Goal: Task Accomplishment & Management: Complete application form

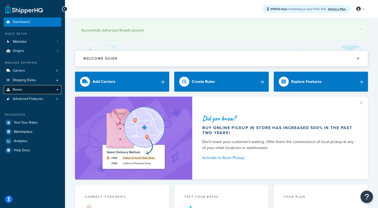
click at [34, 88] on link "Boxes" at bounding box center [33, 89] width 58 height 9
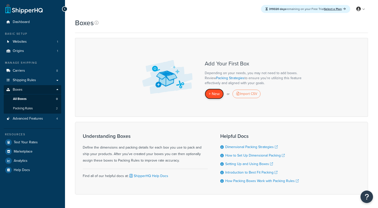
click at [216, 99] on link "+ New" at bounding box center [214, 94] width 19 height 10
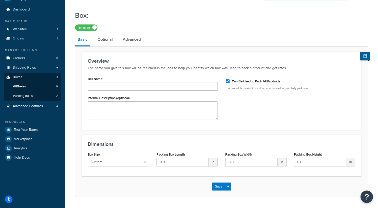
scroll to position [13, 0]
click at [110, 38] on link "Optional" at bounding box center [105, 39] width 20 height 12
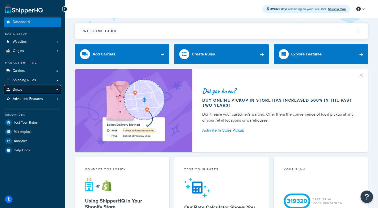
click at [35, 93] on link "Boxes" at bounding box center [33, 89] width 58 height 9
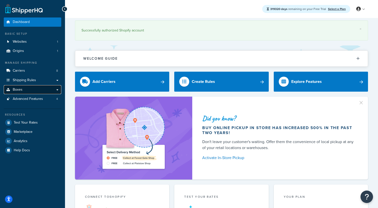
click at [27, 92] on link "Boxes" at bounding box center [33, 89] width 58 height 9
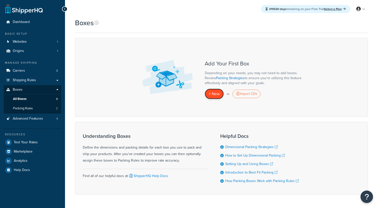
click at [220, 92] on span "+ New" at bounding box center [214, 94] width 11 height 6
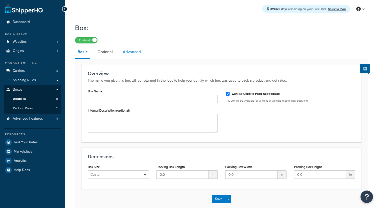
click at [131, 54] on link "Advanced" at bounding box center [131, 52] width 23 height 12
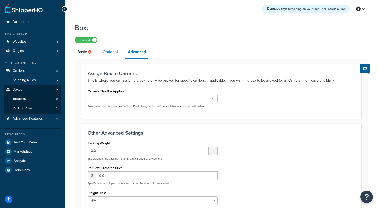
click at [113, 53] on link "Optional" at bounding box center [110, 52] width 20 height 12
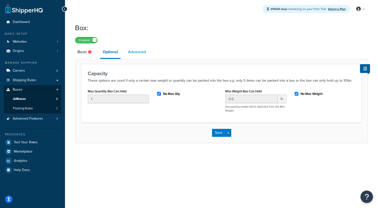
click at [138, 52] on link "Advanced" at bounding box center [137, 52] width 23 height 12
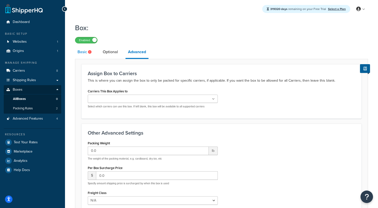
click at [88, 52] on link "Basic" at bounding box center [85, 52] width 20 height 12
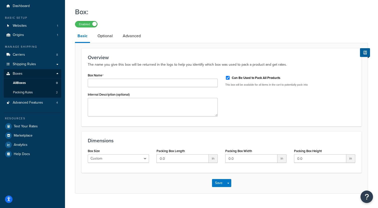
scroll to position [27, 0]
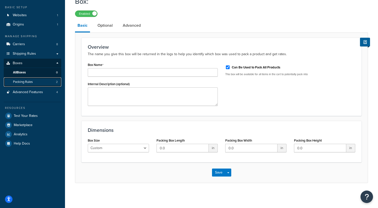
click at [38, 86] on link "Packing Rules 2" at bounding box center [33, 82] width 58 height 9
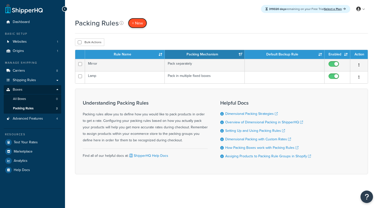
click at [139, 18] on link "+ New" at bounding box center [137, 23] width 19 height 10
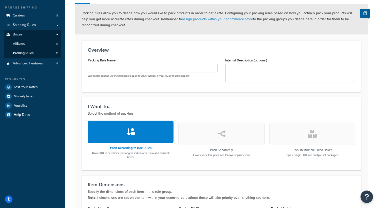
scroll to position [39, 0]
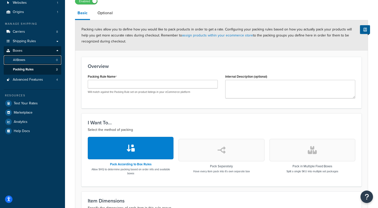
click at [25, 62] on span "All Boxes" at bounding box center [19, 60] width 12 height 4
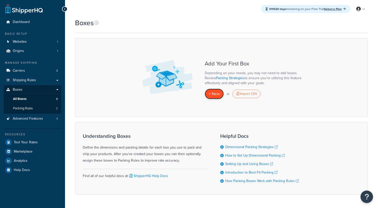
click at [215, 92] on span "+ New" at bounding box center [214, 94] width 11 height 6
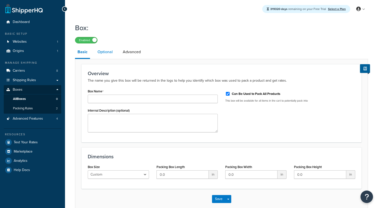
click at [112, 51] on link "Optional" at bounding box center [105, 52] width 20 height 12
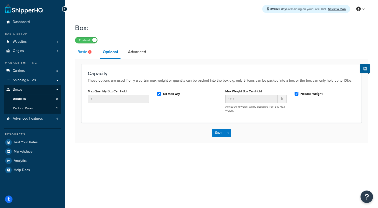
click at [82, 52] on link "Basic" at bounding box center [85, 52] width 20 height 12
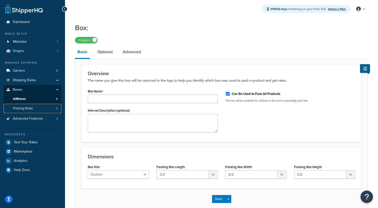
click at [30, 108] on span "Packing Rules" at bounding box center [23, 109] width 20 height 4
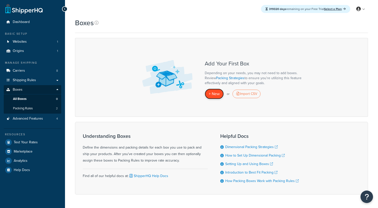
click at [213, 93] on span "+ New" at bounding box center [214, 94] width 11 height 6
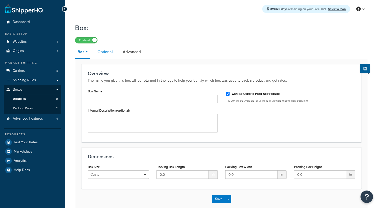
click at [108, 50] on link "Optional" at bounding box center [105, 52] width 20 height 12
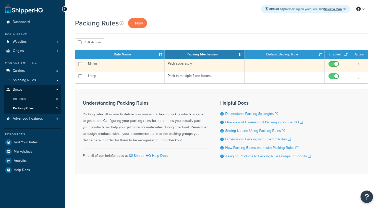
click at [109, 68] on td "Mirror" at bounding box center [125, 65] width 80 height 12
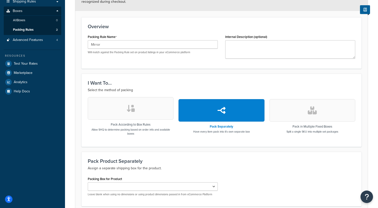
scroll to position [78, 0]
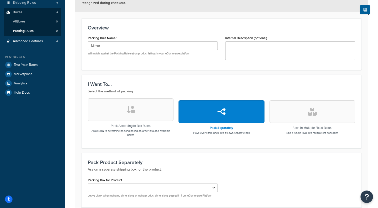
click at [134, 106] on button "button" at bounding box center [131, 110] width 86 height 23
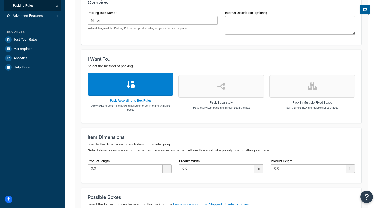
scroll to position [155, 0]
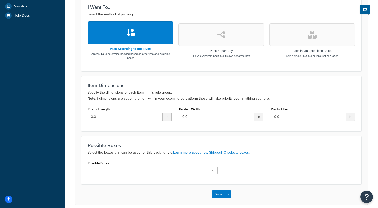
click at [125, 172] on ul at bounding box center [153, 171] width 130 height 8
click at [130, 161] on div "Possible Boxes No results found" at bounding box center [153, 167] width 130 height 15
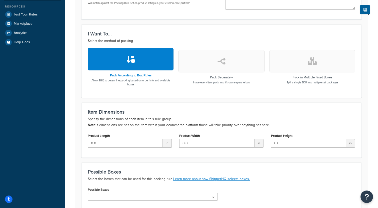
scroll to position [122, 0]
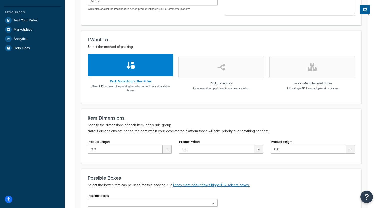
click at [214, 70] on button "button" at bounding box center [222, 67] width 86 height 23
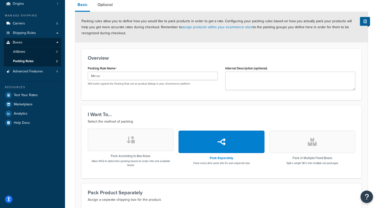
scroll to position [52, 0]
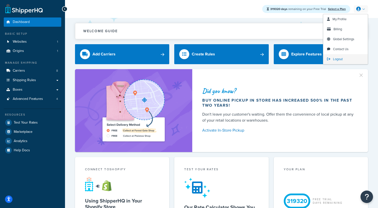
click at [339, 57] on link "Logout" at bounding box center [345, 59] width 45 height 10
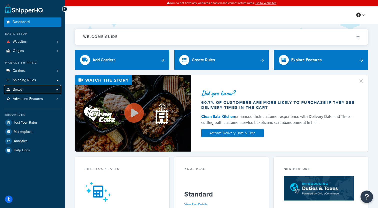
click at [37, 89] on link "Boxes" at bounding box center [33, 89] width 58 height 9
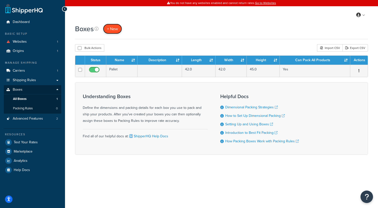
click at [118, 28] on link "+ New" at bounding box center [112, 29] width 19 height 10
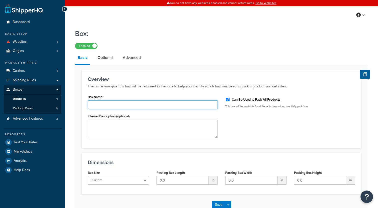
click at [119, 104] on input "Box Name" at bounding box center [153, 105] width 130 height 9
type input "!"
click at [129, 106] on input "100 Cases Per Pallet Pallet" at bounding box center [153, 105] width 130 height 9
click at [91, 106] on input "100 Cases Per Pallet" at bounding box center [153, 105] width 130 height 9
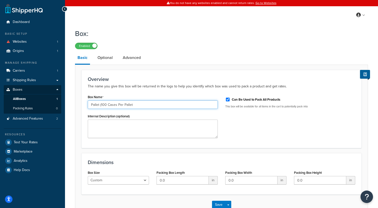
click at [132, 105] on input "Pallet (100 Cases Per Pallet" at bounding box center [153, 105] width 130 height 9
type input "Pallet (100 Cases Per Pallet)"
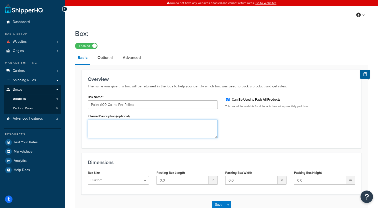
click at [123, 126] on textarea "Internal Description (optional)" at bounding box center [153, 129] width 130 height 19
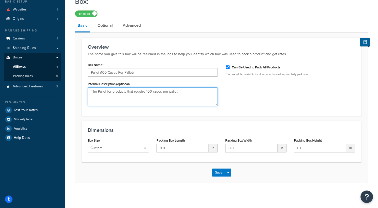
type textarea "The Pallet for products that require 100 cases per pallet"
click at [185, 148] on input "0.0" at bounding box center [183, 148] width 52 height 9
click at [181, 149] on input "0.0" at bounding box center [183, 148] width 52 height 9
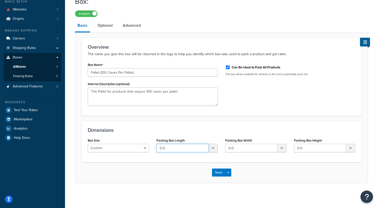
click at [181, 149] on input "0.0" at bounding box center [183, 148] width 52 height 9
type input "42"
click at [236, 149] on input "0.0" at bounding box center [251, 148] width 52 height 9
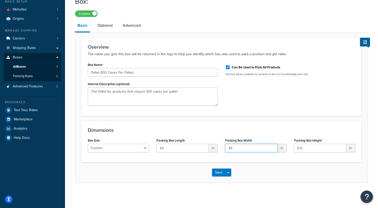
type input "45"
click at [315, 148] on input "0.0" at bounding box center [320, 148] width 52 height 9
type input "42"
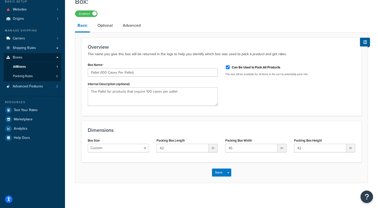
click at [187, 129] on h3 "Dimensions" at bounding box center [222, 131] width 268 height 6
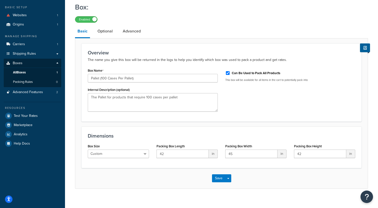
scroll to position [22, 0]
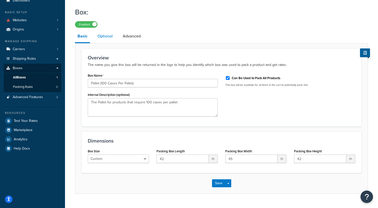
click at [108, 34] on link "Optional" at bounding box center [105, 36] width 20 height 12
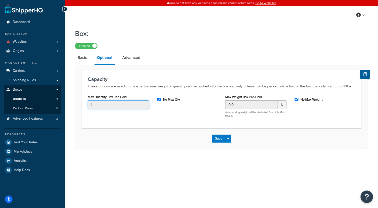
click at [122, 104] on input "1" at bounding box center [118, 105] width 61 height 9
click at [160, 101] on input "No Max Qty" at bounding box center [159, 100] width 5 height 4
checkbox input "false"
click at [138, 108] on input "1" at bounding box center [118, 105] width 61 height 9
type input "100"
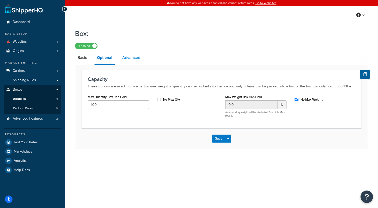
click at [133, 60] on link "Advanced" at bounding box center [131, 58] width 23 height 12
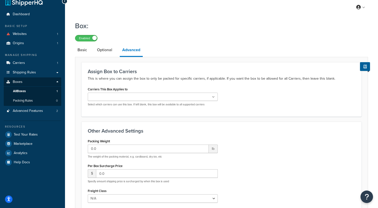
scroll to position [10, 0]
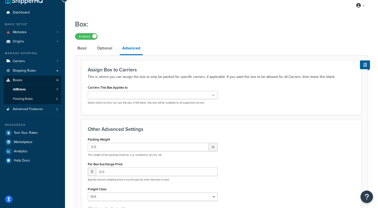
click at [130, 93] on ul at bounding box center [153, 95] width 130 height 8
click at [233, 94] on div "Carriers This Box Applies to Echo Select which carriers can use this box. If le…" at bounding box center [221, 96] width 275 height 25
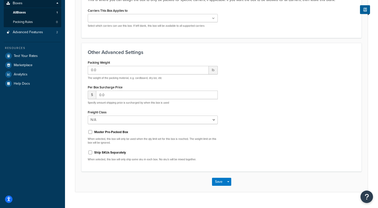
scroll to position [87, 0]
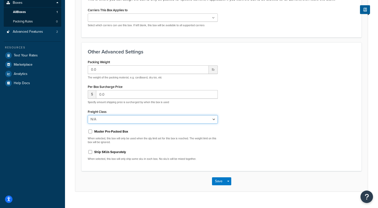
click at [88, 115] on select "N/A 50 55 60 65 70 77.5 85 92.5 100 110 125 150 175 200 250 300 400 500" at bounding box center [153, 119] width 130 height 9
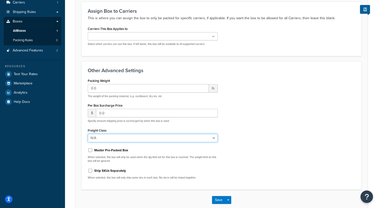
scroll to position [96, 0]
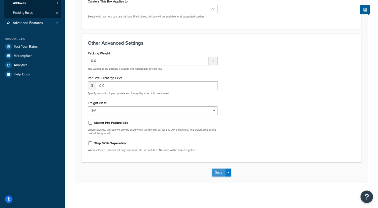
click at [216, 171] on button "Save" at bounding box center [219, 173] width 14 height 8
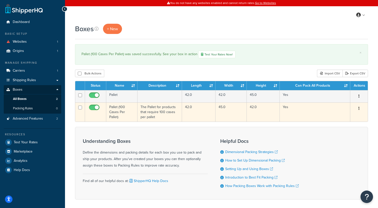
click at [97, 107] on input "checkbox" at bounding box center [95, 109] width 14 height 6
checkbox input "false"
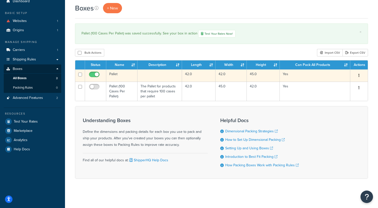
scroll to position [22, 0]
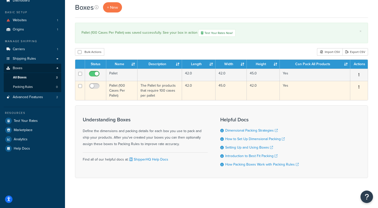
click at [118, 92] on td "Pallet (100 Cases Per Pallet)" at bounding box center [121, 90] width 31 height 19
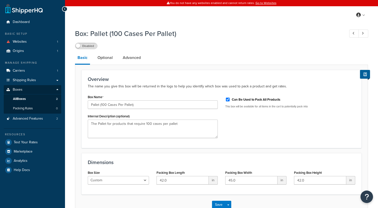
scroll to position [33, 0]
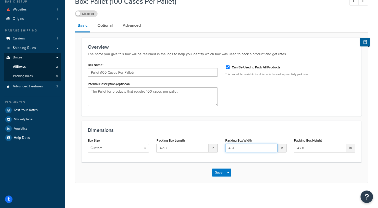
click at [237, 149] on input "45.0" at bounding box center [251, 148] width 52 height 9
type input "42"
click at [303, 150] on input "42.0" at bounding box center [320, 148] width 52 height 9
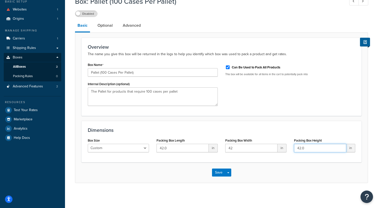
click at [303, 150] on input "42.0" at bounding box center [320, 148] width 52 height 9
type input "45"
click at [216, 174] on button "Save" at bounding box center [219, 173] width 14 height 8
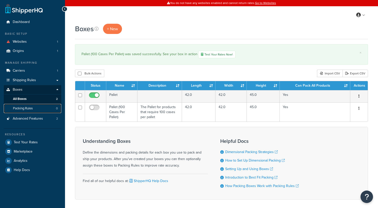
click at [37, 107] on link "Packing Rules 0" at bounding box center [33, 108] width 58 height 9
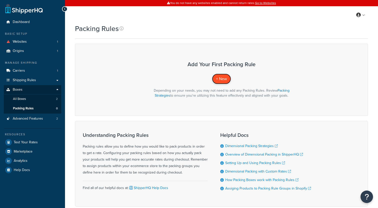
click at [219, 78] on span "+ New" at bounding box center [221, 79] width 11 height 6
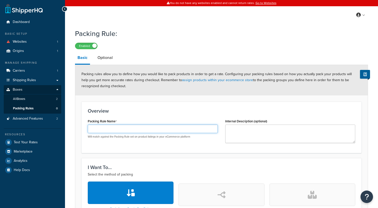
click at [120, 131] on input "Packing Rule Name" at bounding box center [153, 129] width 130 height 9
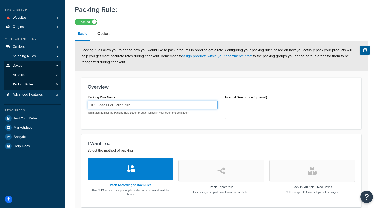
scroll to position [29, 0]
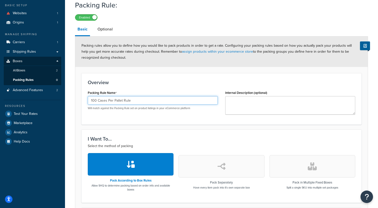
type input "100 Cases Per Pallet Rule"
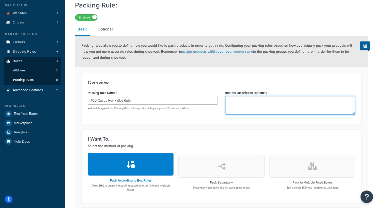
click at [244, 100] on textarea "Internal Description (optional)" at bounding box center [290, 105] width 130 height 19
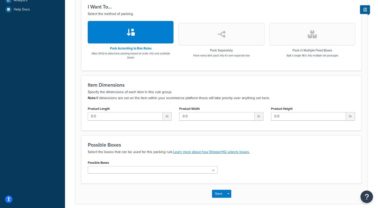
scroll to position [162, 0]
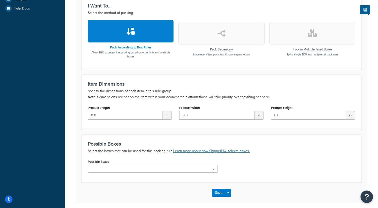
type textarea "Rule to assign to products that require 100 cases per pallet"
click at [132, 170] on ul at bounding box center [153, 169] width 130 height 8
click at [122, 179] on span "No results found" at bounding box center [153, 178] width 130 height 11
click at [119, 161] on div "Possible Boxes No results found" at bounding box center [153, 165] width 130 height 15
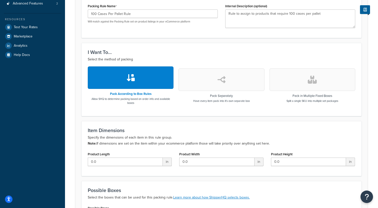
scroll to position [70, 0]
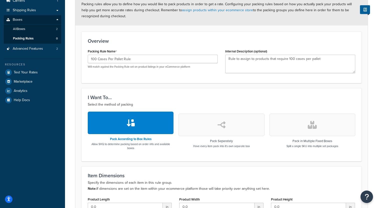
click at [196, 77] on div "Packing Rule Name 100 Cases Per Pallet Rule Will match against the Packing Rule…" at bounding box center [221, 62] width 275 height 29
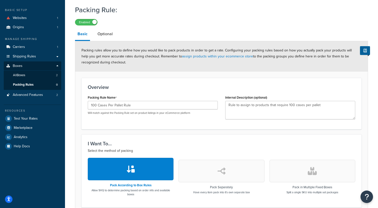
scroll to position [21, 0]
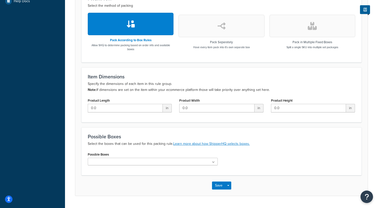
click at [227, 29] on button "button" at bounding box center [222, 26] width 86 height 23
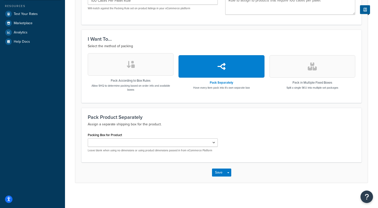
scroll to position [129, 0]
click at [147, 71] on button "button" at bounding box center [131, 64] width 86 height 23
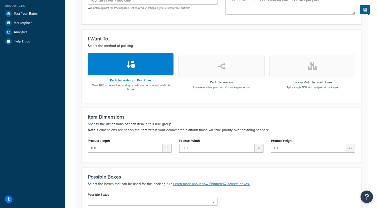
scroll to position [182, 0]
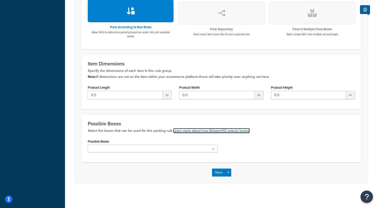
click at [212, 129] on link "Learn more about how ShipperHQ selects boxes." at bounding box center [211, 130] width 77 height 5
click at [159, 151] on ul at bounding box center [153, 149] width 130 height 8
click at [150, 160] on span "No results found" at bounding box center [153, 157] width 130 height 11
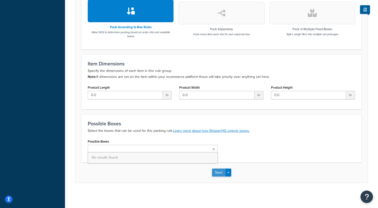
click at [217, 169] on button "Save" at bounding box center [219, 173] width 14 height 8
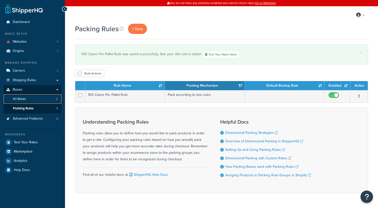
click at [45, 100] on link "All Boxes 2" at bounding box center [33, 99] width 58 height 9
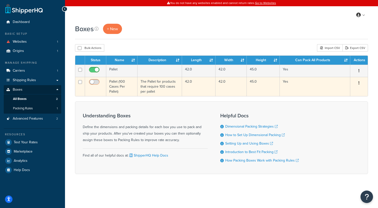
click at [94, 82] on input "checkbox" at bounding box center [95, 83] width 14 height 6
checkbox input "true"
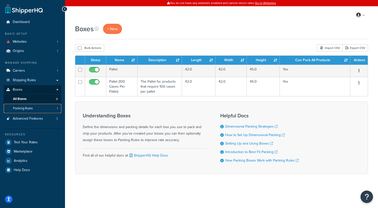
click at [42, 108] on link "Packing Rules 1" at bounding box center [33, 108] width 58 height 9
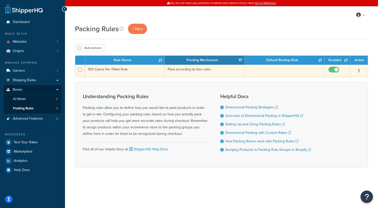
click at [126, 70] on td "100 Cases Per Pallet Rule" at bounding box center [125, 71] width 80 height 12
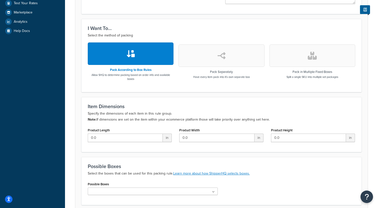
scroll to position [142, 0]
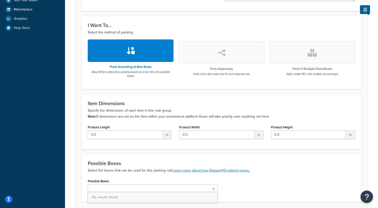
click at [122, 186] on ul at bounding box center [153, 189] width 130 height 8
click at [117, 196] on span "No results found" at bounding box center [153, 197] width 130 height 11
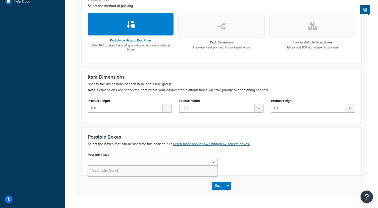
scroll to position [182, 0]
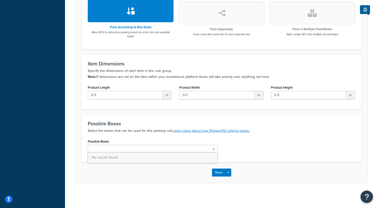
click at [249, 143] on div "Possible Boxes No results found" at bounding box center [221, 147] width 275 height 18
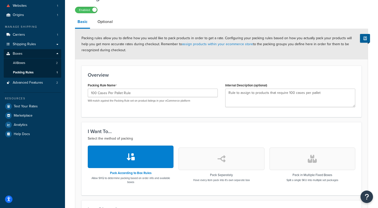
scroll to position [23, 0]
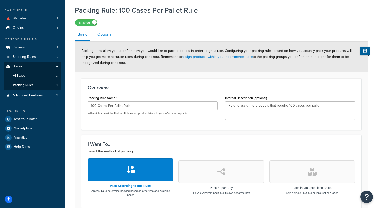
click at [109, 35] on link "Optional" at bounding box center [105, 35] width 20 height 12
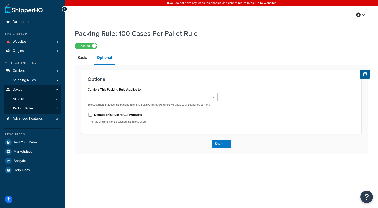
click at [126, 97] on input "Carriers This Packing Rule Applies to" at bounding box center [111, 98] width 44 height 6
click at [143, 78] on h3 "Optional" at bounding box center [222, 80] width 268 height 6
click at [88, 62] on link "Basic" at bounding box center [82, 58] width 15 height 12
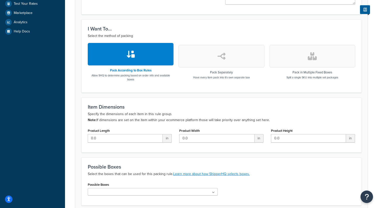
scroll to position [142, 0]
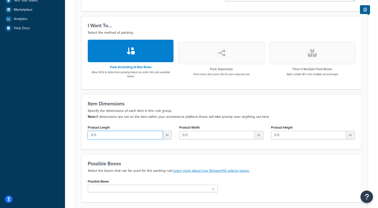
click at [132, 138] on input "0.0" at bounding box center [125, 135] width 75 height 9
click at [143, 137] on input "0.1" at bounding box center [125, 135] width 75 height 9
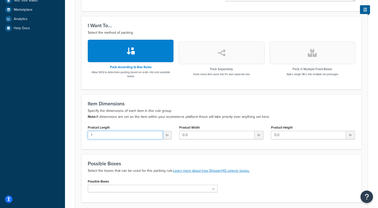
type input "1"
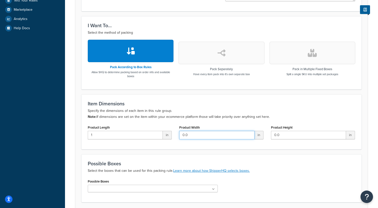
click at [185, 135] on input "0.0" at bounding box center [216, 135] width 75 height 9
type input "1"
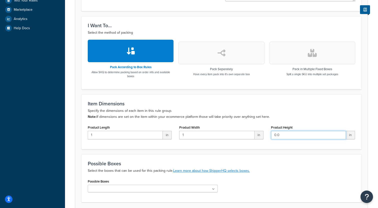
click at [278, 135] on input "0.0" at bounding box center [308, 135] width 75 height 9
click at [278, 135] on input "1" at bounding box center [308, 135] width 75 height 9
type input "1"
click at [154, 187] on ul at bounding box center [153, 189] width 130 height 8
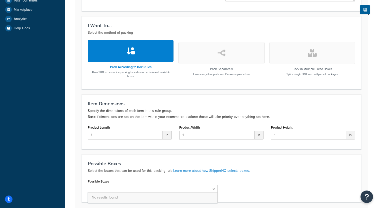
click at [139, 198] on span "No results found" at bounding box center [153, 197] width 130 height 11
click at [139, 182] on div "Possible Boxes No results found" at bounding box center [153, 185] width 130 height 15
click at [244, 162] on h3 "Possible Boxes" at bounding box center [222, 164] width 268 height 6
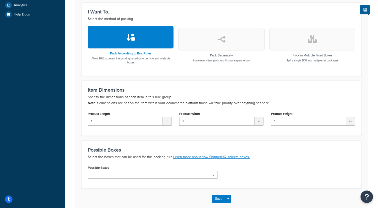
scroll to position [182, 0]
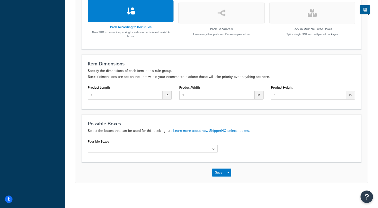
click at [209, 150] on ul at bounding box center [153, 149] width 130 height 8
click at [143, 94] on input "1" at bounding box center [125, 95] width 75 height 9
type input "0"
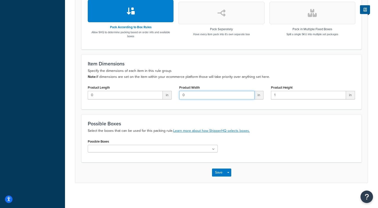
type input "0"
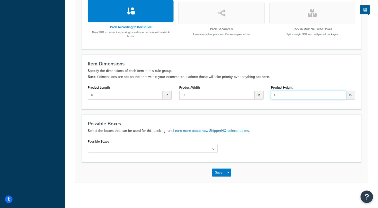
type input "0"
click at [152, 152] on ul at bounding box center [153, 149] width 130 height 8
click at [112, 160] on span "No results found" at bounding box center [153, 157] width 130 height 11
click at [223, 145] on div "Possible Boxes No results found" at bounding box center [221, 147] width 275 height 18
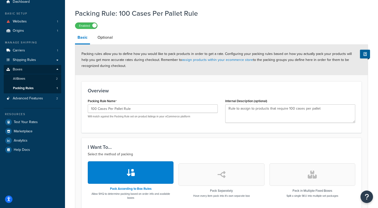
scroll to position [11, 0]
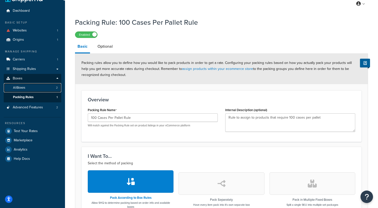
click at [43, 89] on link "All Boxes 2" at bounding box center [33, 87] width 58 height 9
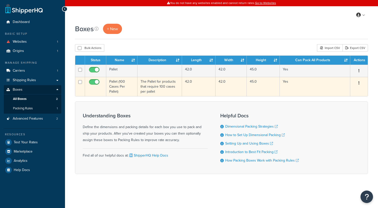
click at [131, 88] on td "Pallet (100 Cases Per Pallet)" at bounding box center [121, 86] width 31 height 19
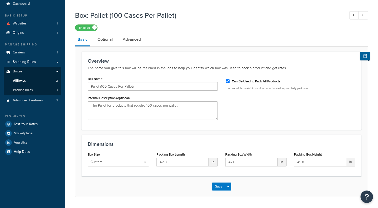
scroll to position [20, 0]
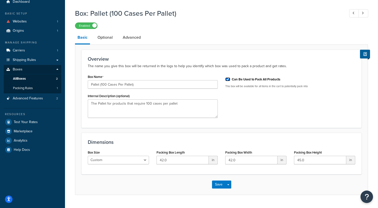
click at [229, 80] on input "Can Be Used to Pack All Products" at bounding box center [227, 80] width 5 height 4
checkbox input "false"
click at [218, 183] on button "Save" at bounding box center [219, 185] width 14 height 8
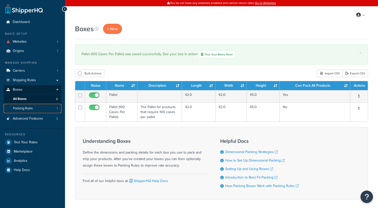
click at [51, 108] on link "Packing Rules 1" at bounding box center [33, 108] width 58 height 9
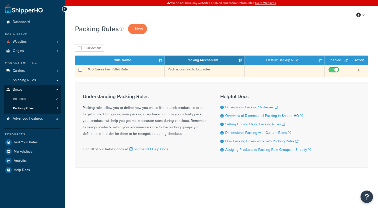
click at [139, 72] on td "100 Cases Per Pallet Rule" at bounding box center [125, 71] width 80 height 12
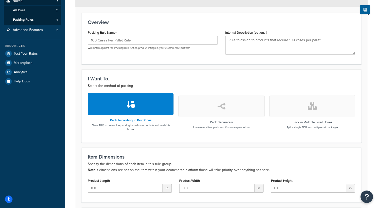
scroll to position [173, 0]
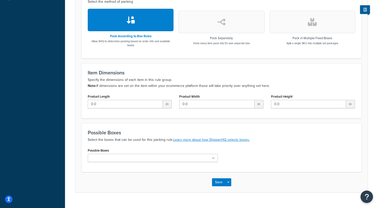
click at [142, 158] on ul at bounding box center [153, 158] width 130 height 8
click at [219, 181] on button "Save" at bounding box center [219, 184] width 14 height 8
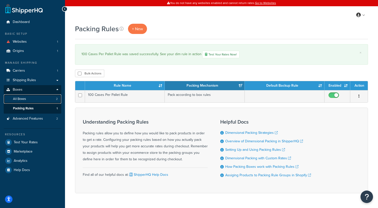
click at [42, 100] on link "All Boxes 2" at bounding box center [33, 99] width 58 height 9
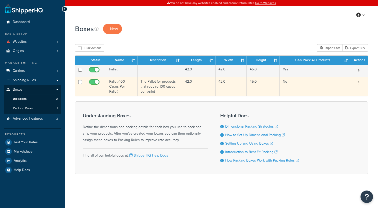
click at [130, 93] on td "Pallet (100 Cases Per Pallet)" at bounding box center [121, 86] width 31 height 19
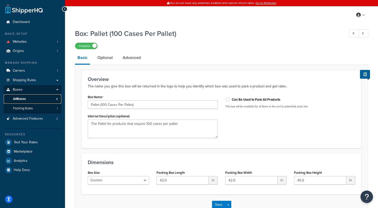
click at [45, 99] on link "All Boxes 2" at bounding box center [33, 99] width 58 height 9
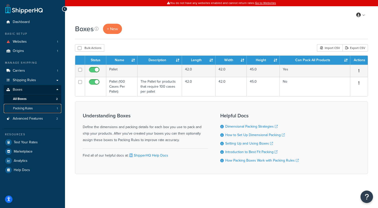
click at [40, 109] on link "Packing Rules 1" at bounding box center [33, 108] width 58 height 9
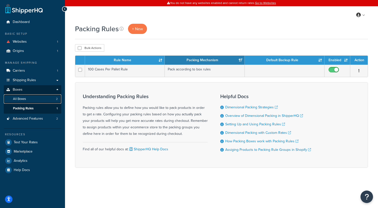
click at [37, 101] on link "All Boxes 2" at bounding box center [33, 99] width 58 height 9
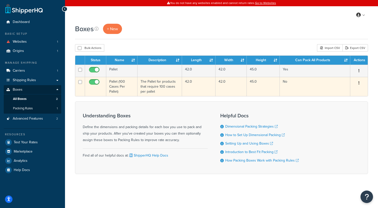
click at [133, 89] on td "Pallet (100 Cases Per Pallet)" at bounding box center [121, 86] width 31 height 19
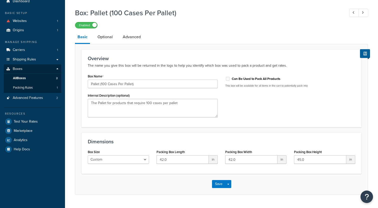
scroll to position [33, 0]
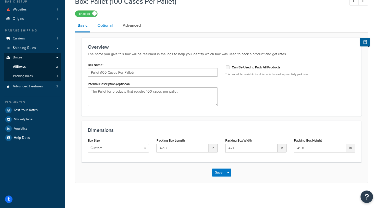
click at [107, 30] on link "Optional" at bounding box center [105, 26] width 20 height 12
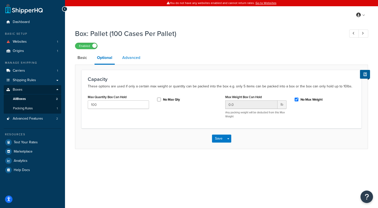
click at [133, 61] on link "Advanced" at bounding box center [131, 58] width 23 height 12
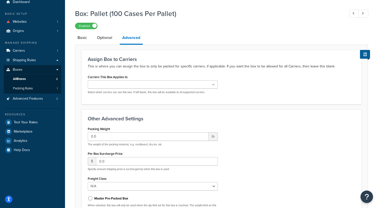
scroll to position [57, 0]
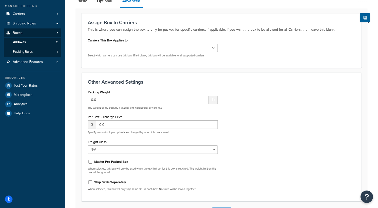
click at [104, 183] on label "Ship SKUs Separately" at bounding box center [110, 182] width 32 height 5
click at [93, 183] on input "Ship SKUs Separately" at bounding box center [90, 183] width 5 height 4
click at [103, 182] on label "Ship SKUs Separately" at bounding box center [110, 182] width 32 height 5
click at [93, 182] on input "Ship SKUs Separately" at bounding box center [90, 183] width 5 height 4
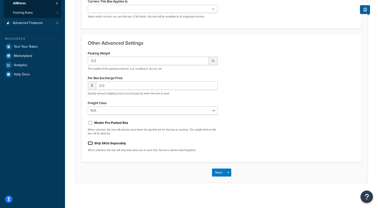
scroll to position [96, 0]
click at [108, 143] on label "Ship SKUs Separately" at bounding box center [110, 143] width 32 height 5
click at [93, 143] on input "Ship SKUs Separately" at bounding box center [90, 144] width 5 height 4
checkbox input "true"
click at [216, 167] on div "Save Save Dropdown Save and Edit Save and Duplicate Save and Create New" at bounding box center [221, 173] width 293 height 21
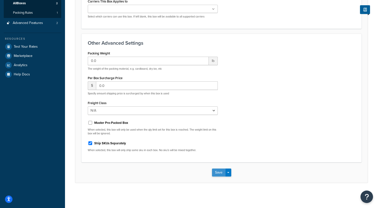
click at [215, 171] on button "Save" at bounding box center [219, 173] width 14 height 8
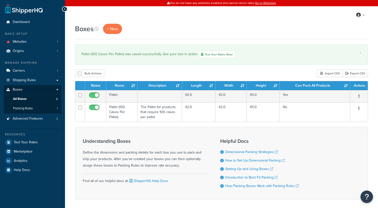
click at [50, 108] on link "Packing Rules 1" at bounding box center [33, 108] width 58 height 9
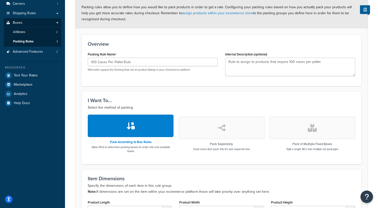
scroll to position [41, 0]
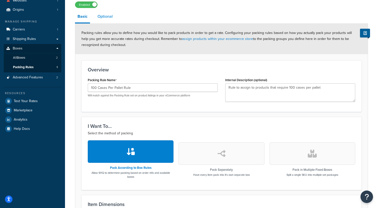
click at [110, 19] on link "Optional" at bounding box center [105, 17] width 20 height 12
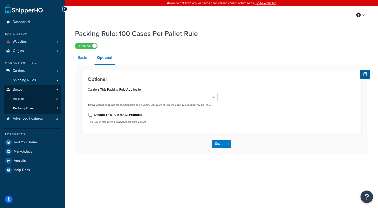
click at [82, 58] on link "Basic" at bounding box center [82, 58] width 15 height 12
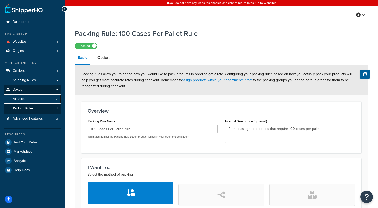
click at [52, 101] on link "All Boxes 2" at bounding box center [33, 99] width 58 height 9
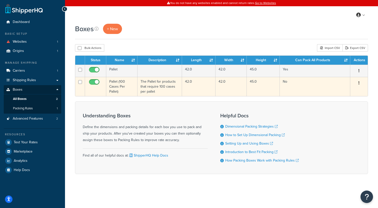
click at [165, 86] on td "The Pallet for products that require 100 cases per pallet" at bounding box center [160, 86] width 45 height 19
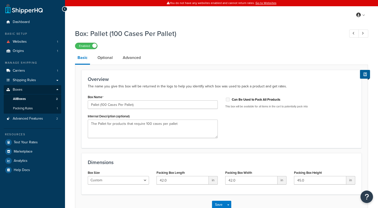
scroll to position [14, 0]
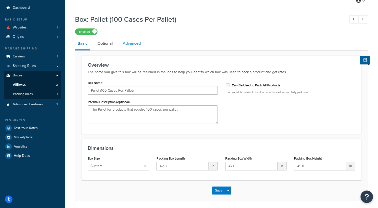
click at [128, 49] on link "Advanced" at bounding box center [131, 44] width 23 height 12
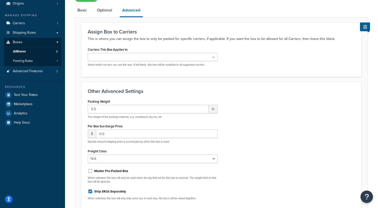
scroll to position [64, 0]
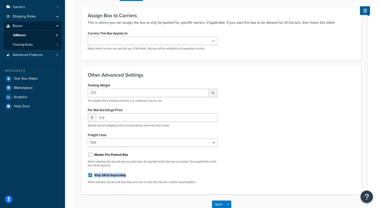
drag, startPoint x: 128, startPoint y: 176, endPoint x: 95, endPoint y: 176, distance: 33.0
click at [95, 176] on div "Ship SKUs Separately" at bounding box center [153, 175] width 130 height 8
copy label "Ship SKUs Separately"
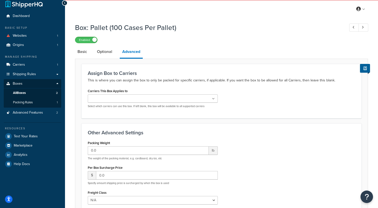
scroll to position [0, 0]
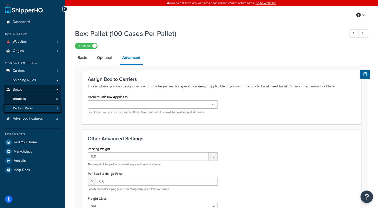
click at [47, 109] on link "Packing Rules 1" at bounding box center [33, 108] width 58 height 9
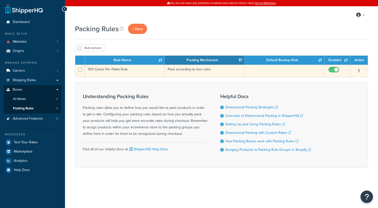
click at [118, 73] on td "100 Cases Per Pallet Rule" at bounding box center [125, 71] width 80 height 12
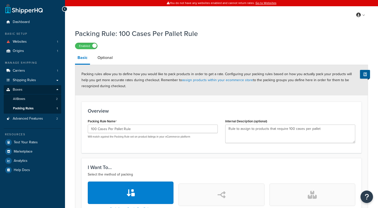
scroll to position [51, 0]
